Goal: Check status: Check status

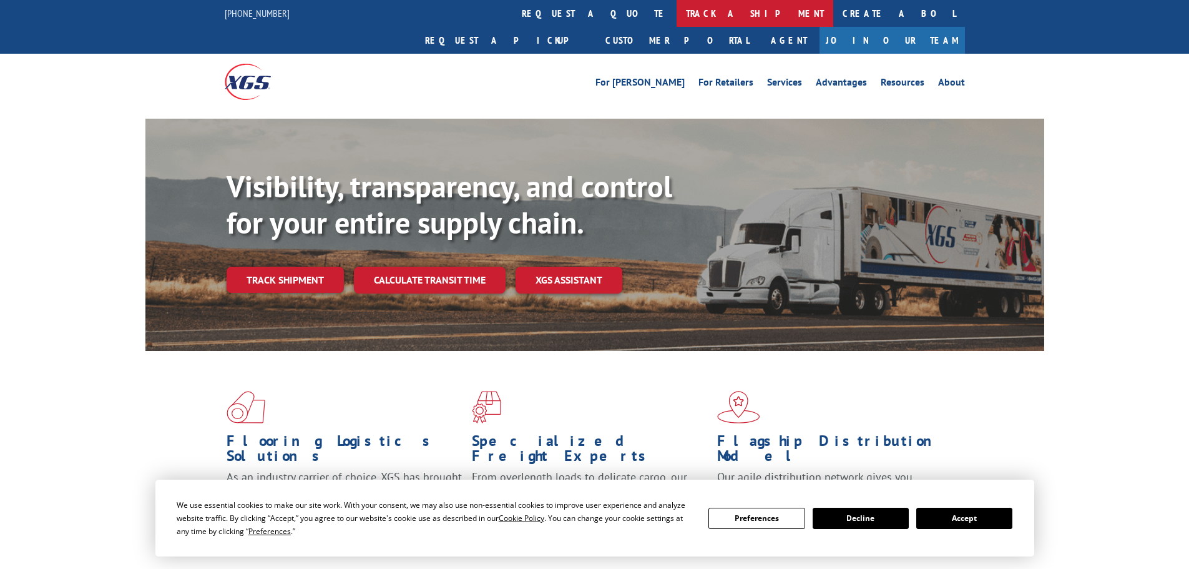
click at [677, 9] on link "track a shipment" at bounding box center [755, 13] width 157 height 27
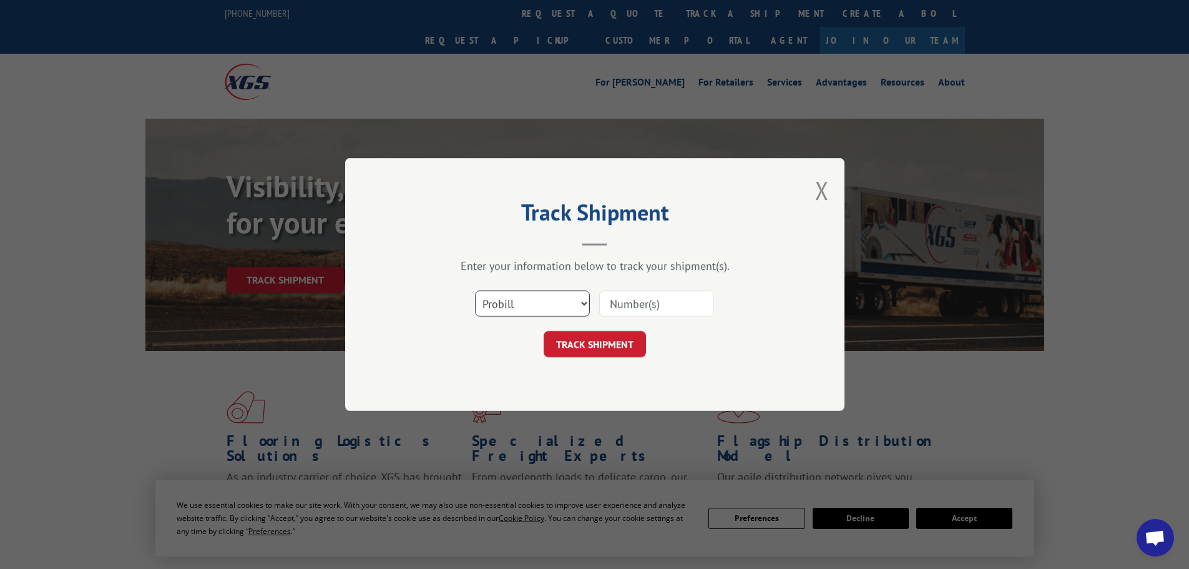
drag, startPoint x: 519, startPoint y: 305, endPoint x: 519, endPoint y: 315, distance: 9.4
click at [519, 305] on select "Select category... Probill BOL PO" at bounding box center [532, 303] width 115 height 26
select select "po"
click at [475, 290] on select "Select category... Probill BOL PO" at bounding box center [532, 303] width 115 height 26
click at [626, 308] on input at bounding box center [656, 303] width 115 height 26
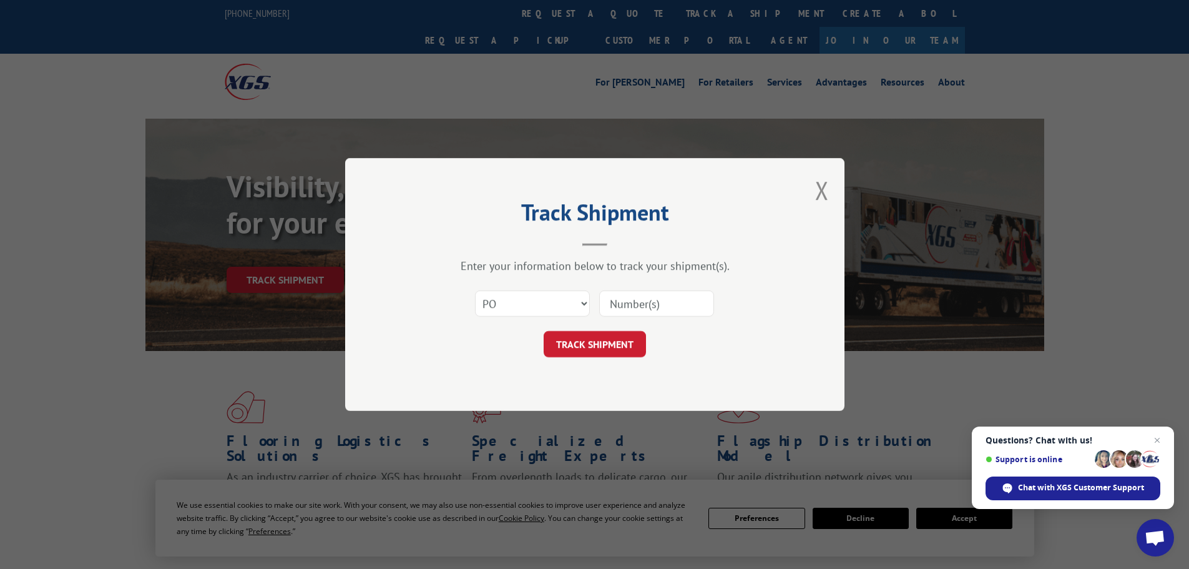
paste input "10544239"
click at [628, 315] on input "10544239" at bounding box center [656, 303] width 115 height 26
type input "10544239"
click at [624, 341] on button "TRACK SHIPMENT" at bounding box center [595, 344] width 102 height 26
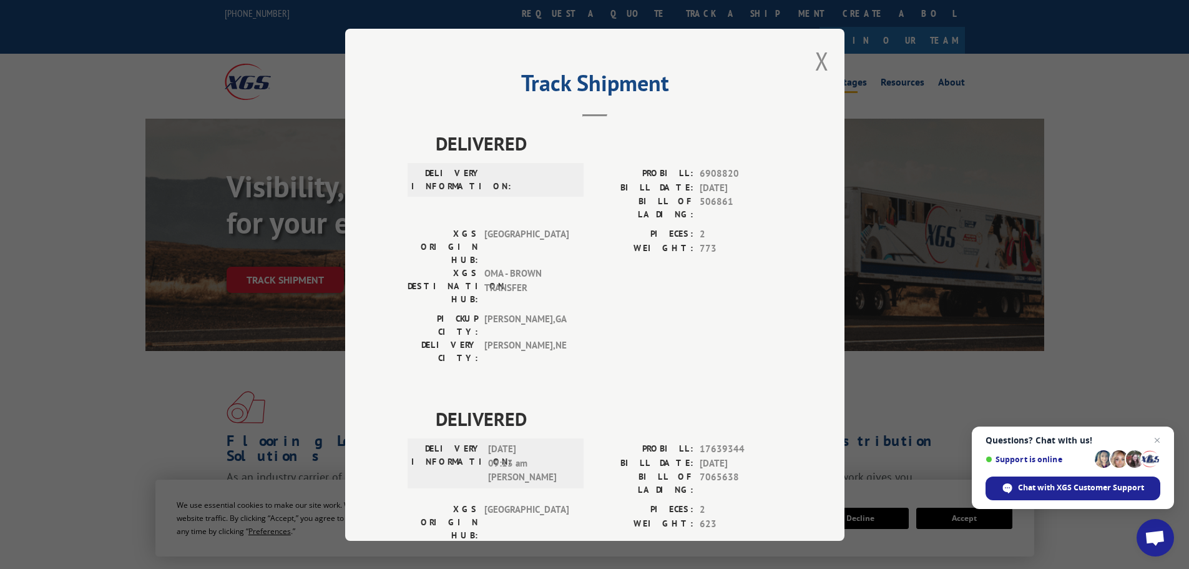
click at [818, 63] on button "Close modal" at bounding box center [822, 60] width 14 height 33
